Goal: Information Seeking & Learning: Learn about a topic

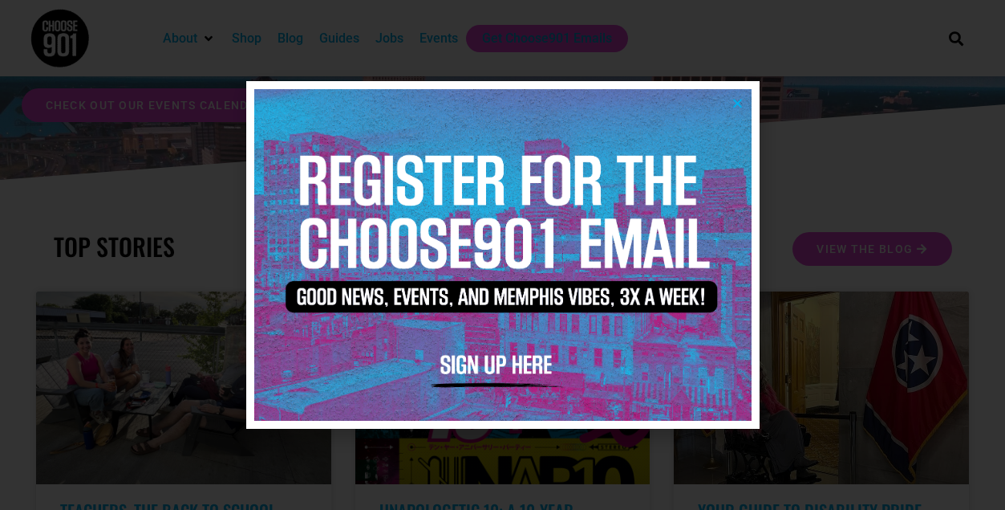
scroll to position [148, 0]
click at [735, 105] on icon "Close" at bounding box center [738, 103] width 12 height 12
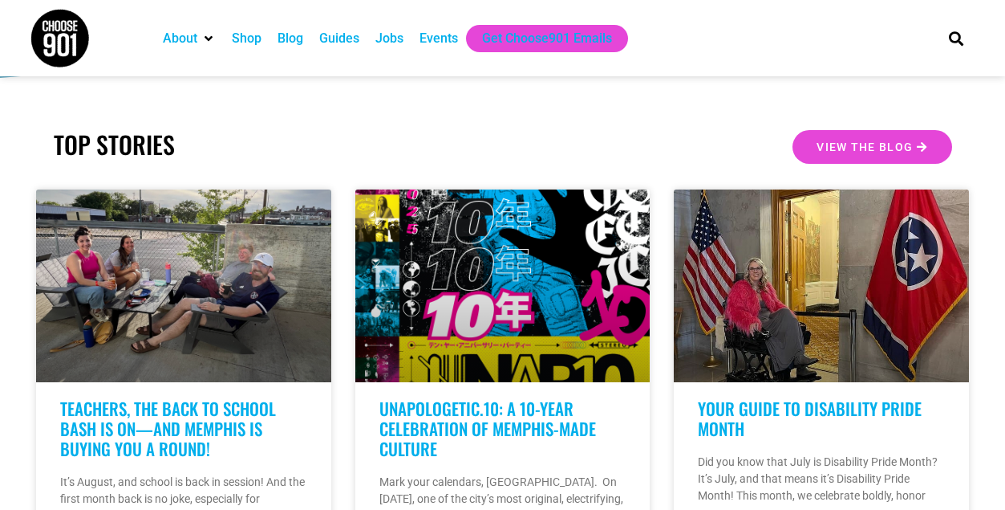
scroll to position [35, 0]
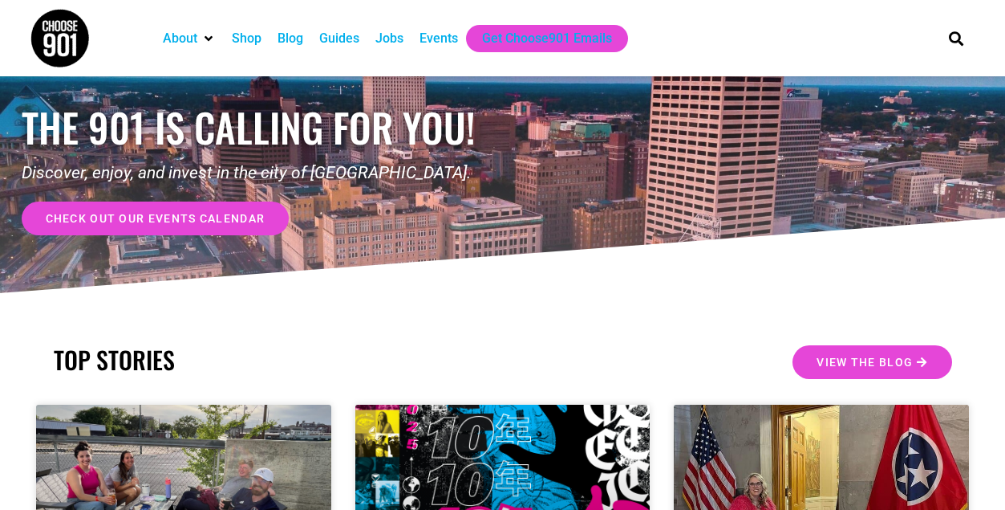
click at [394, 40] on div "Jobs" at bounding box center [390, 38] width 28 height 19
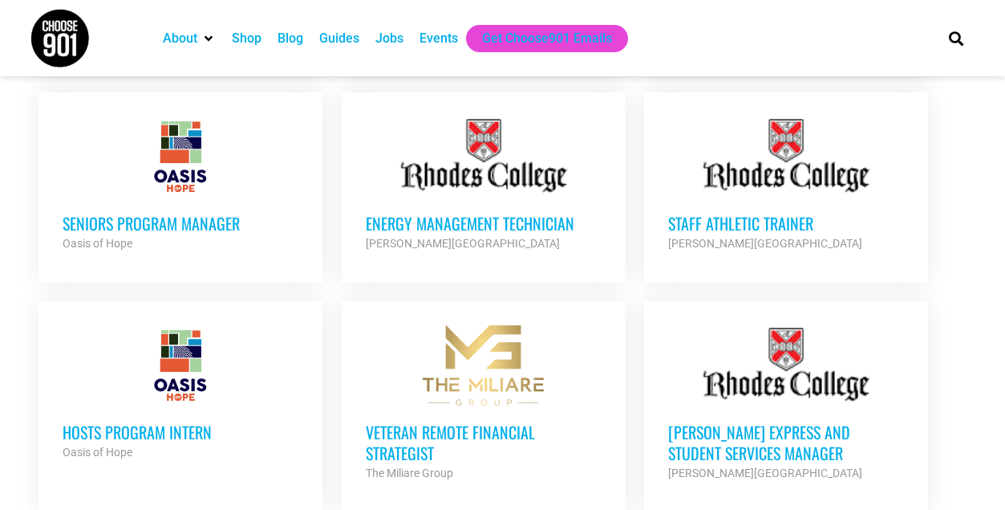
scroll to position [1564, 0]
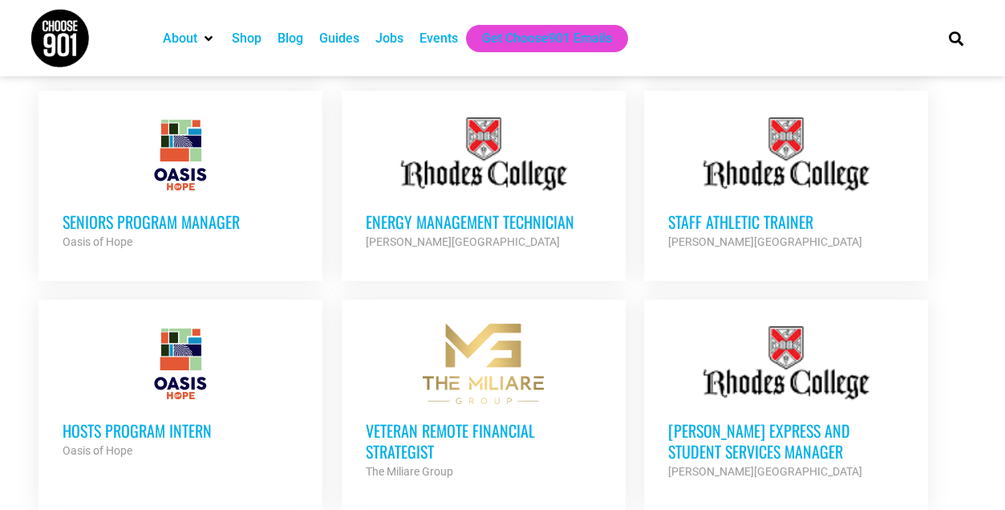
click at [120, 211] on h3 "Seniors Program Manager" at bounding box center [181, 221] width 236 height 21
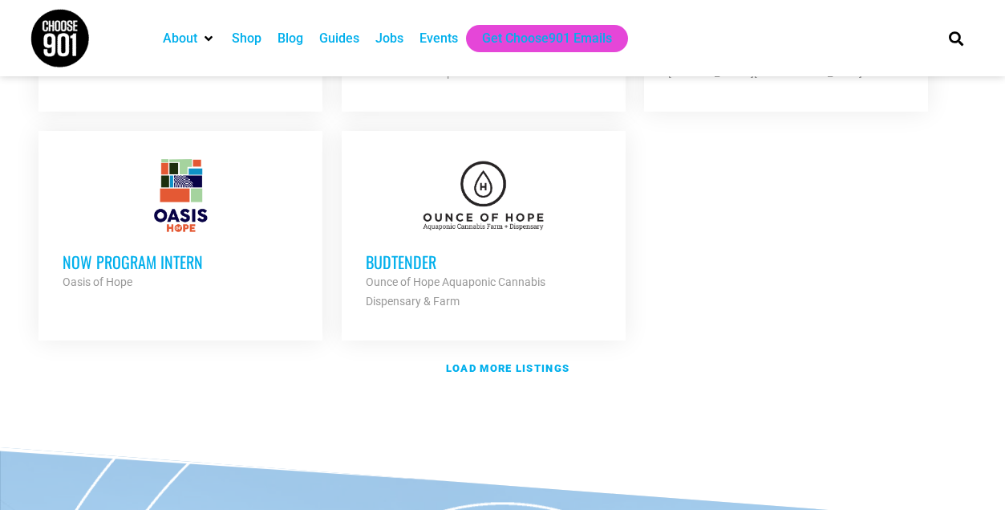
scroll to position [1965, 0]
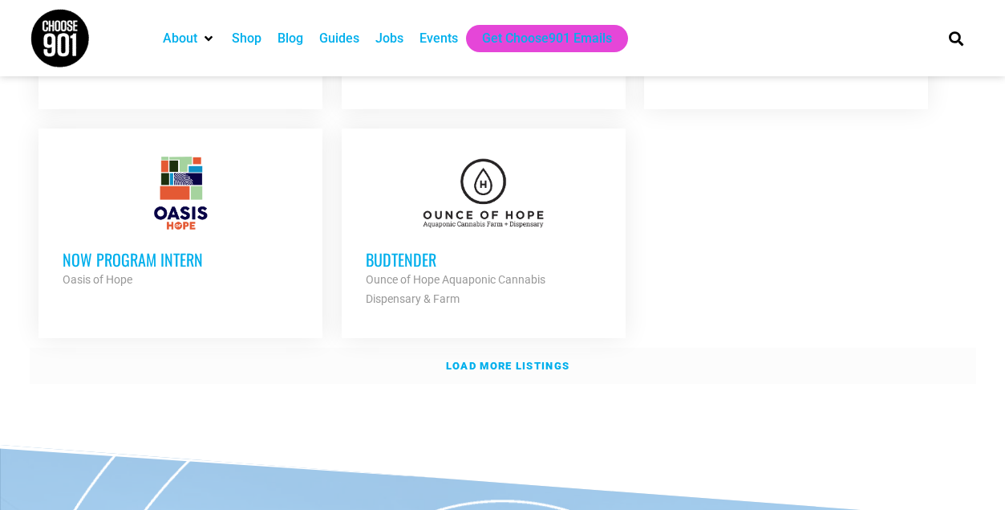
click at [495, 359] on strong "Load more listings" at bounding box center [508, 365] width 124 height 12
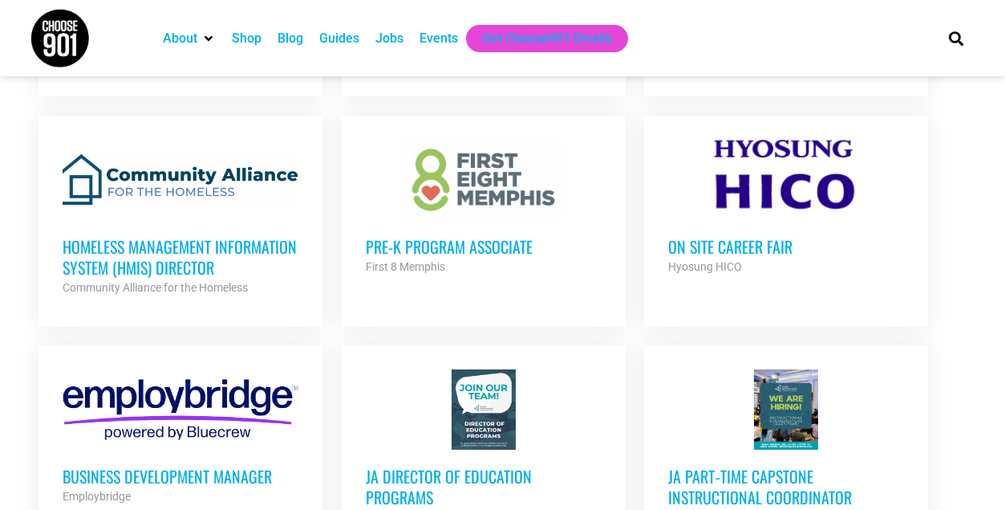
scroll to position [2419, 0]
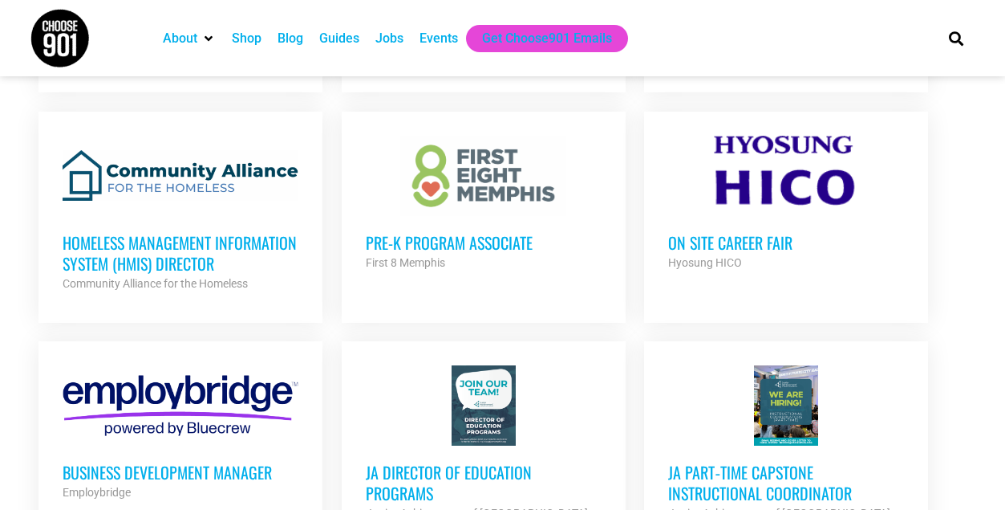
click at [191, 232] on h3 "Homeless Management Information System (HMIS) Director" at bounding box center [181, 253] width 236 height 42
